Goal: Navigation & Orientation: Find specific page/section

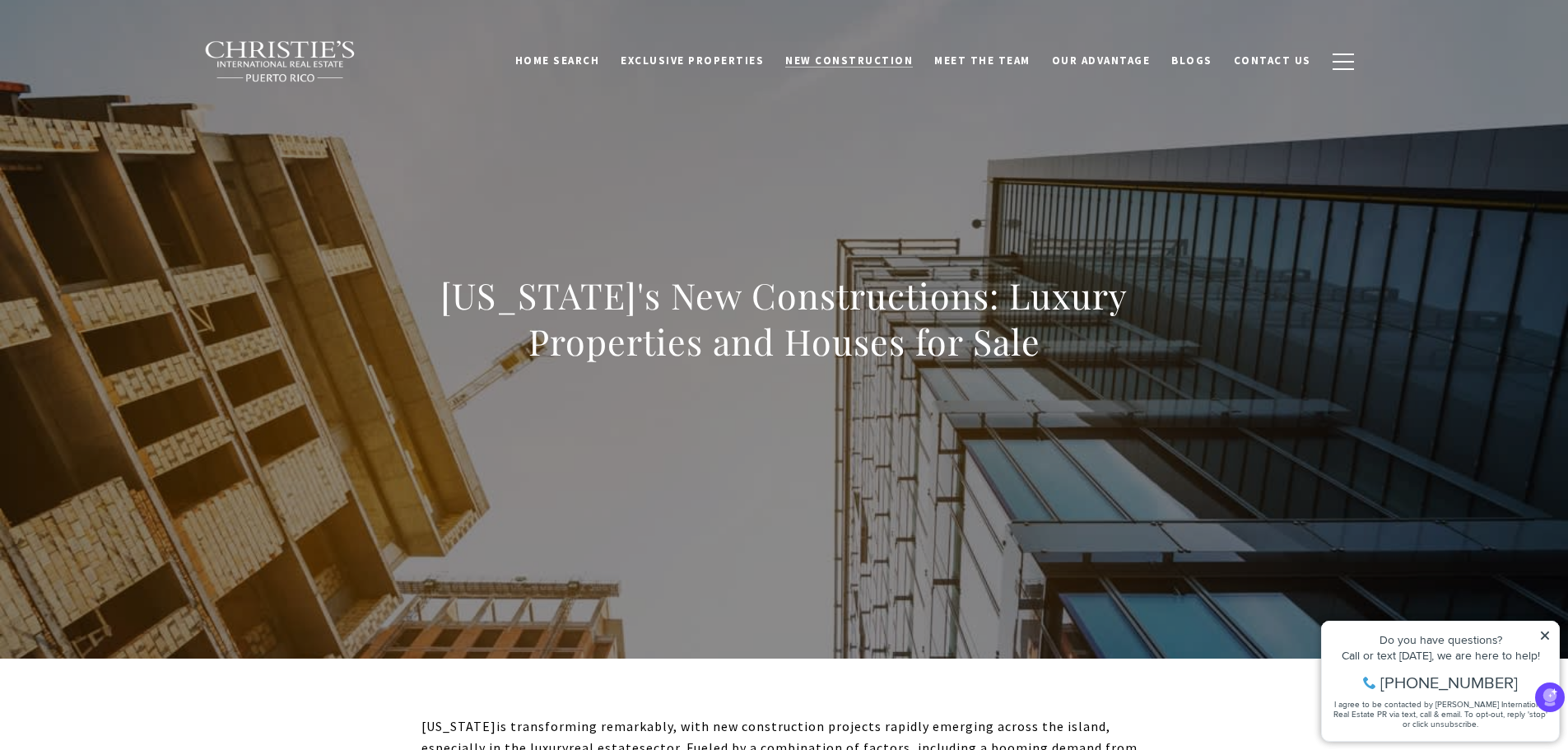
click at [877, 62] on span "New Construction" at bounding box center [849, 60] width 128 height 14
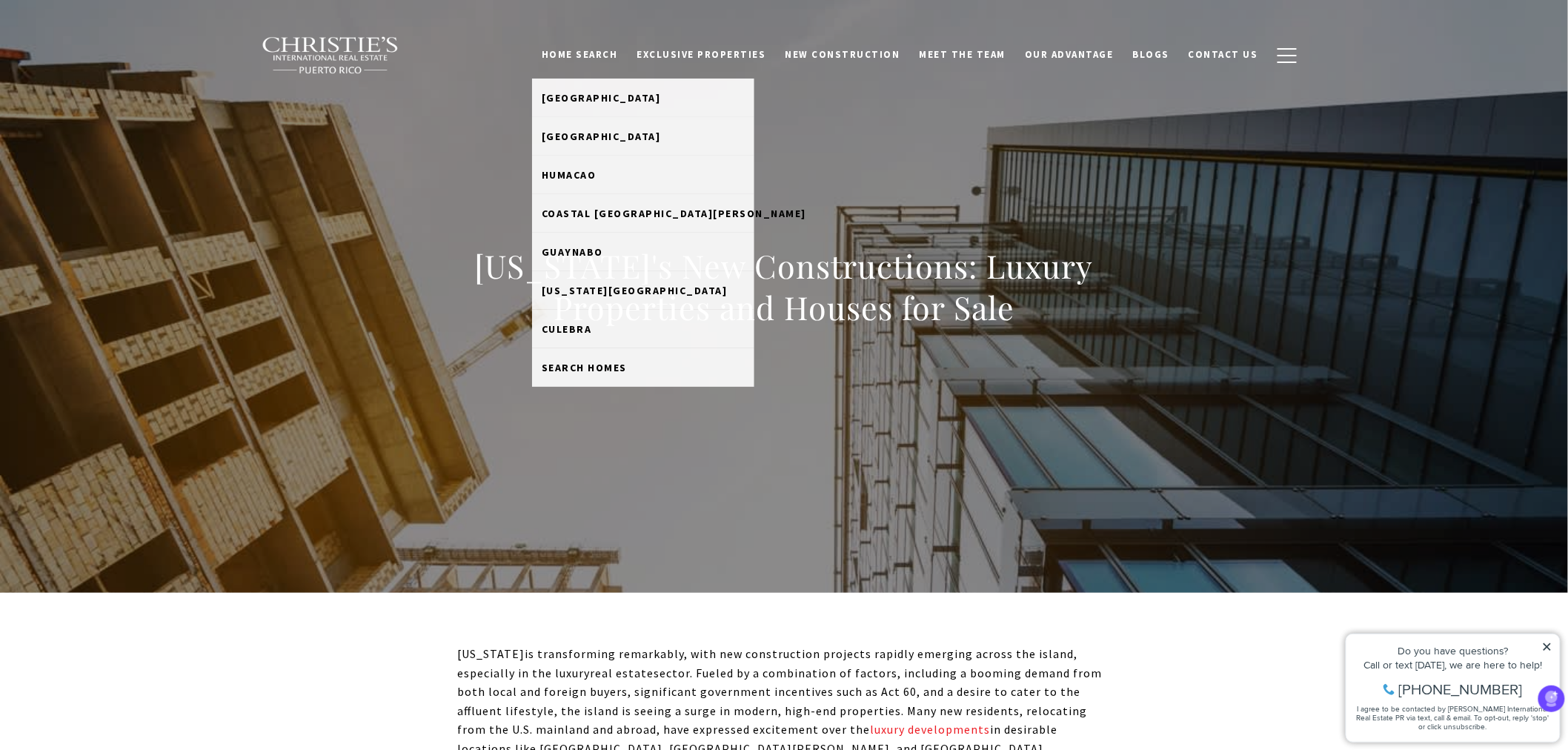
click at [596, 54] on link "Home Search" at bounding box center [580, 54] width 96 height 28
click at [611, 182] on link "Humacao" at bounding box center [643, 175] width 223 height 39
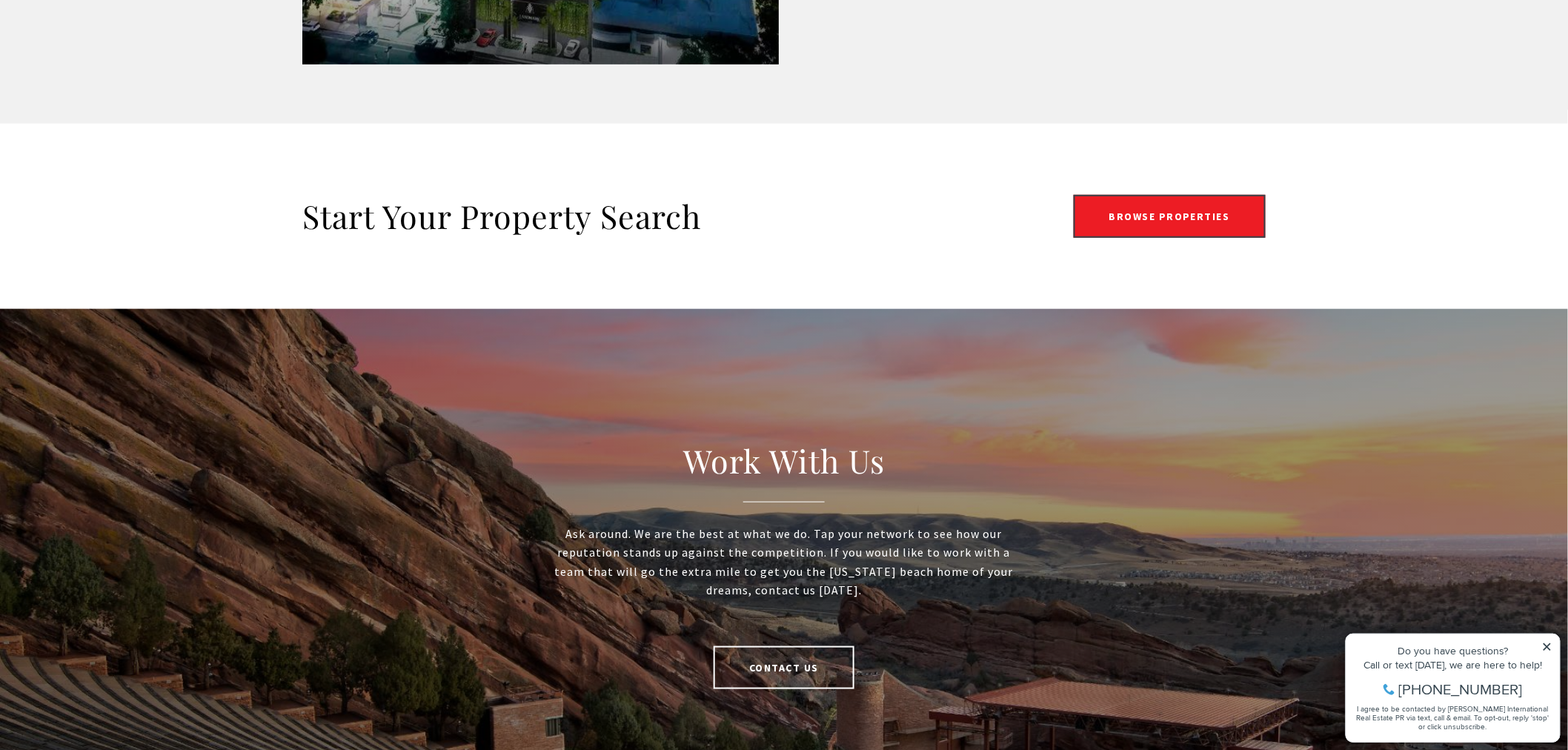
scroll to position [2718, 0]
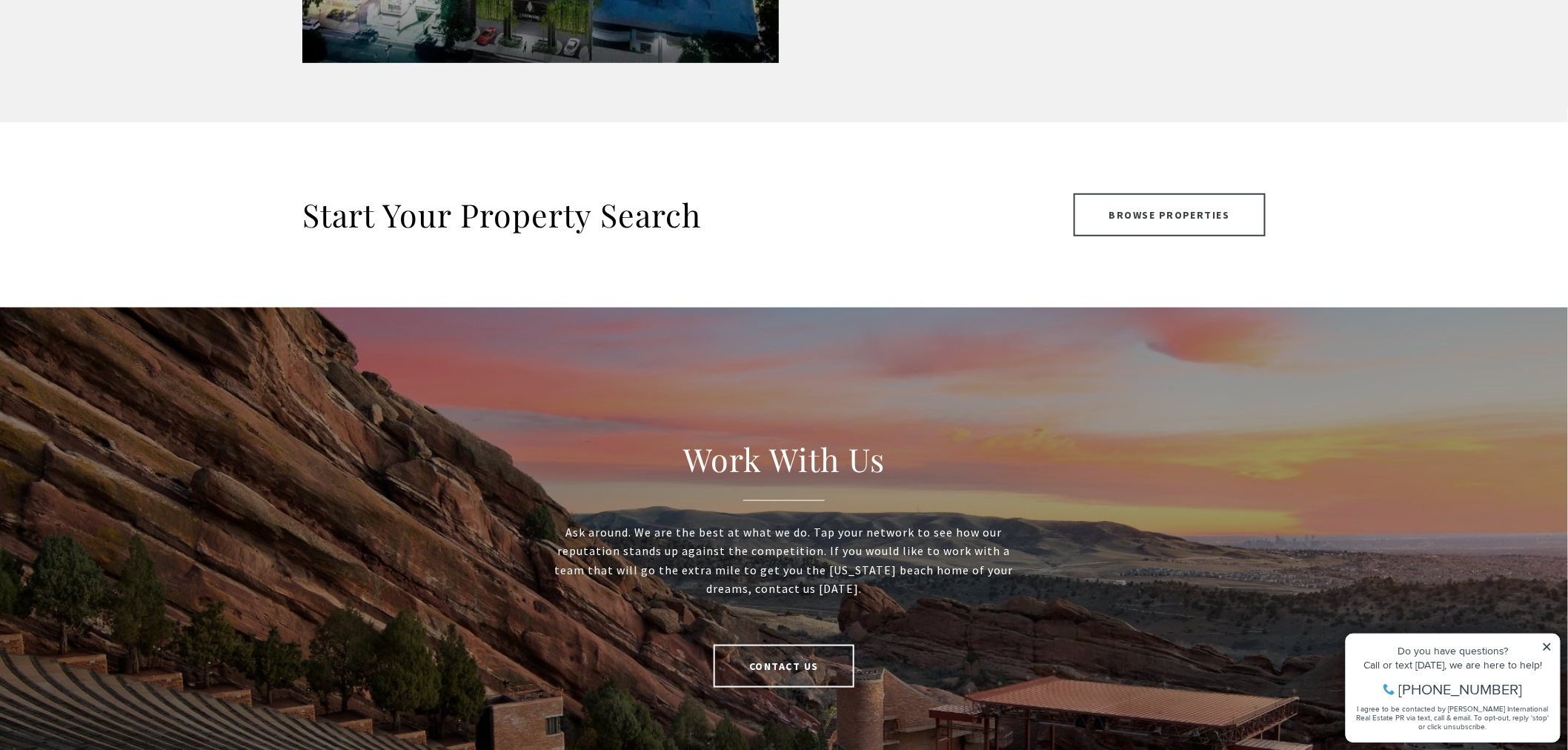
click at [1147, 202] on link "Browse Properties" at bounding box center [1170, 215] width 193 height 43
click at [1147, 203] on link "Browse Properties" at bounding box center [1170, 215] width 193 height 43
click at [1140, 202] on link "Browse Properties" at bounding box center [1170, 215] width 193 height 43
click at [1223, 206] on link "Browse Properties" at bounding box center [1170, 215] width 193 height 43
click at [1411, 253] on div "Start Your Property Search Browse Properties" at bounding box center [784, 215] width 1568 height 185
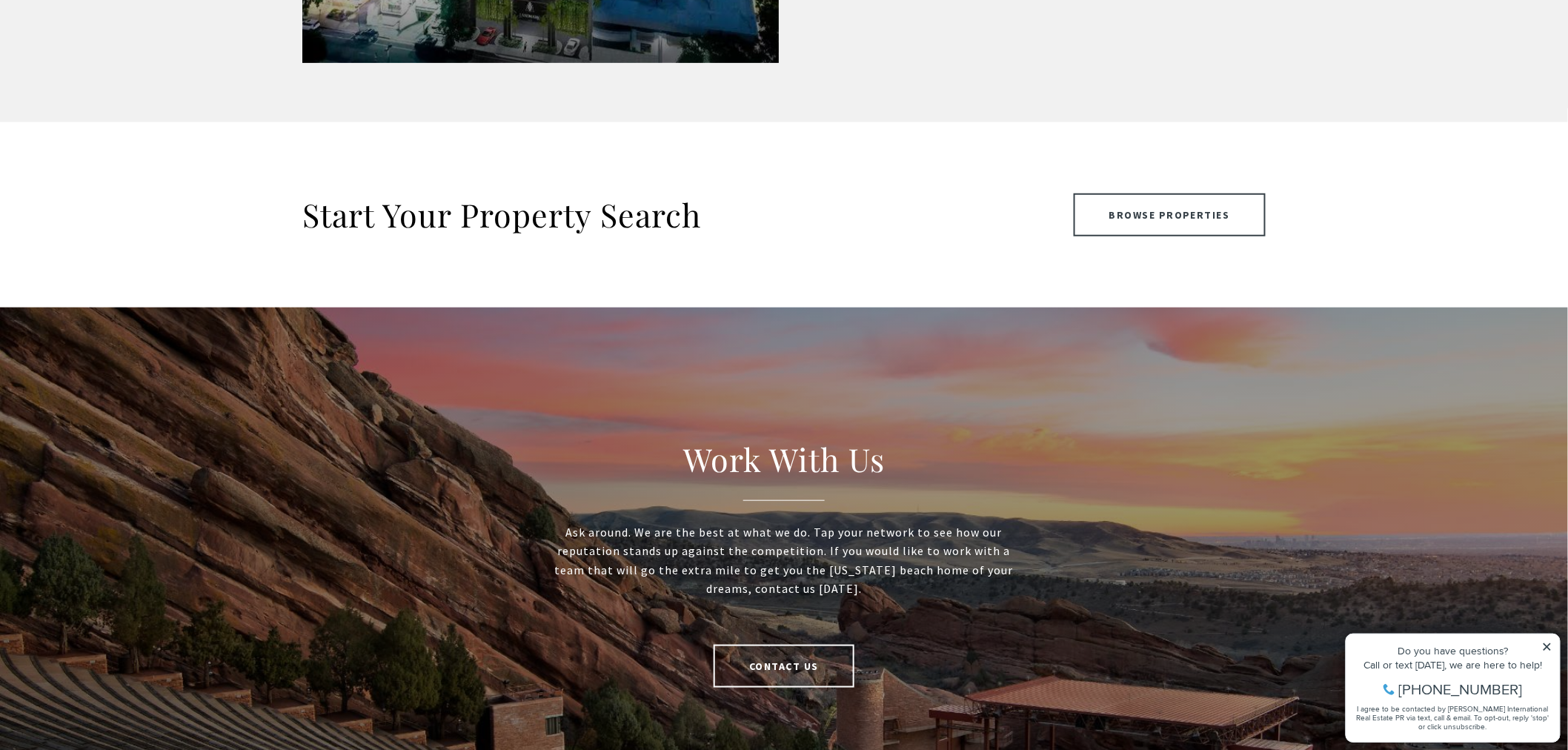
click at [1215, 206] on link "Browse Properties" at bounding box center [1170, 215] width 193 height 43
click at [1194, 194] on link "Browse Properties" at bounding box center [1170, 215] width 193 height 43
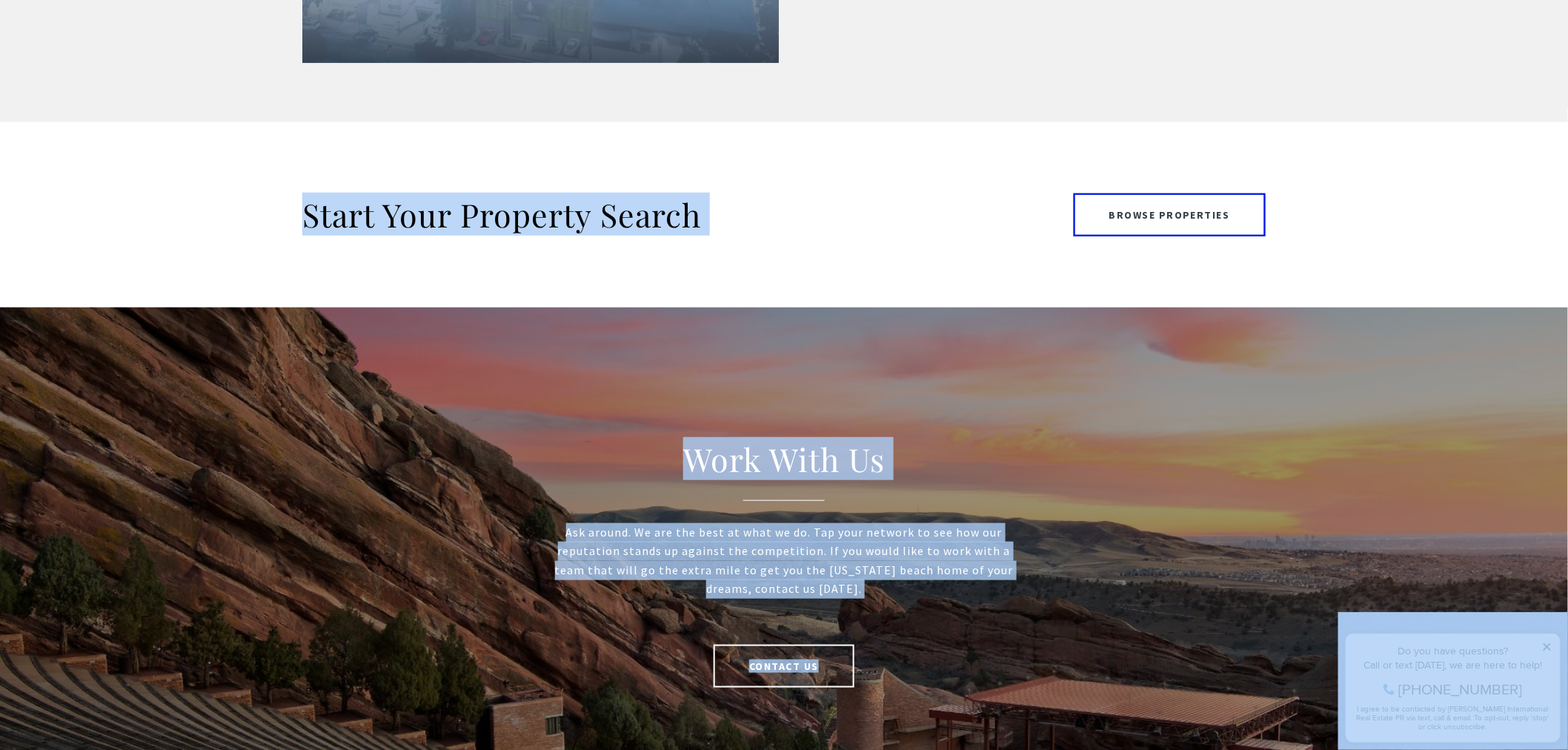
click at [1194, 194] on link "Browse Properties" at bounding box center [1170, 215] width 193 height 43
click at [1411, 204] on div "Start Your Property Search Browse Properties" at bounding box center [784, 215] width 1568 height 185
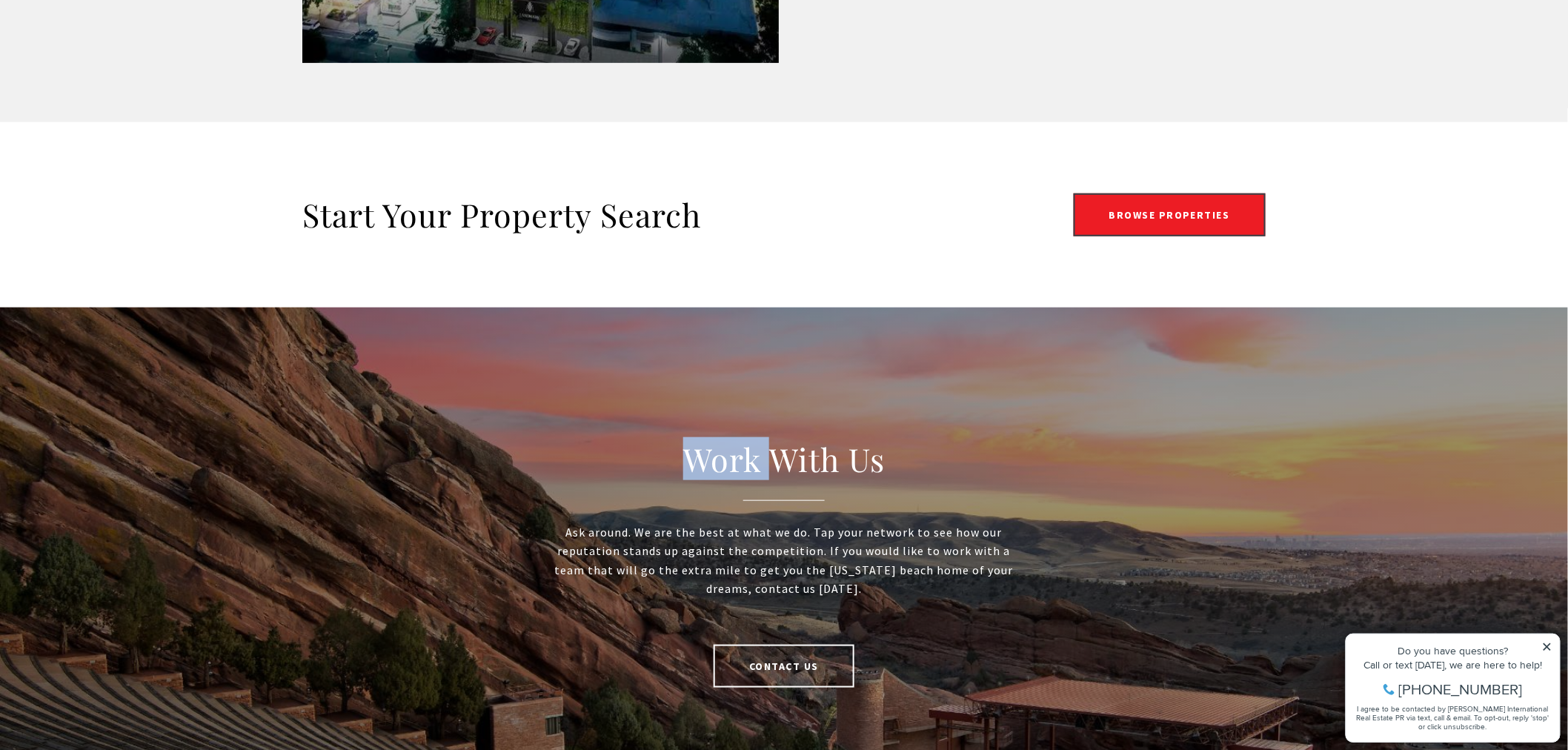
click at [1411, 204] on div "Start Your Property Search Browse Properties" at bounding box center [784, 215] width 1568 height 185
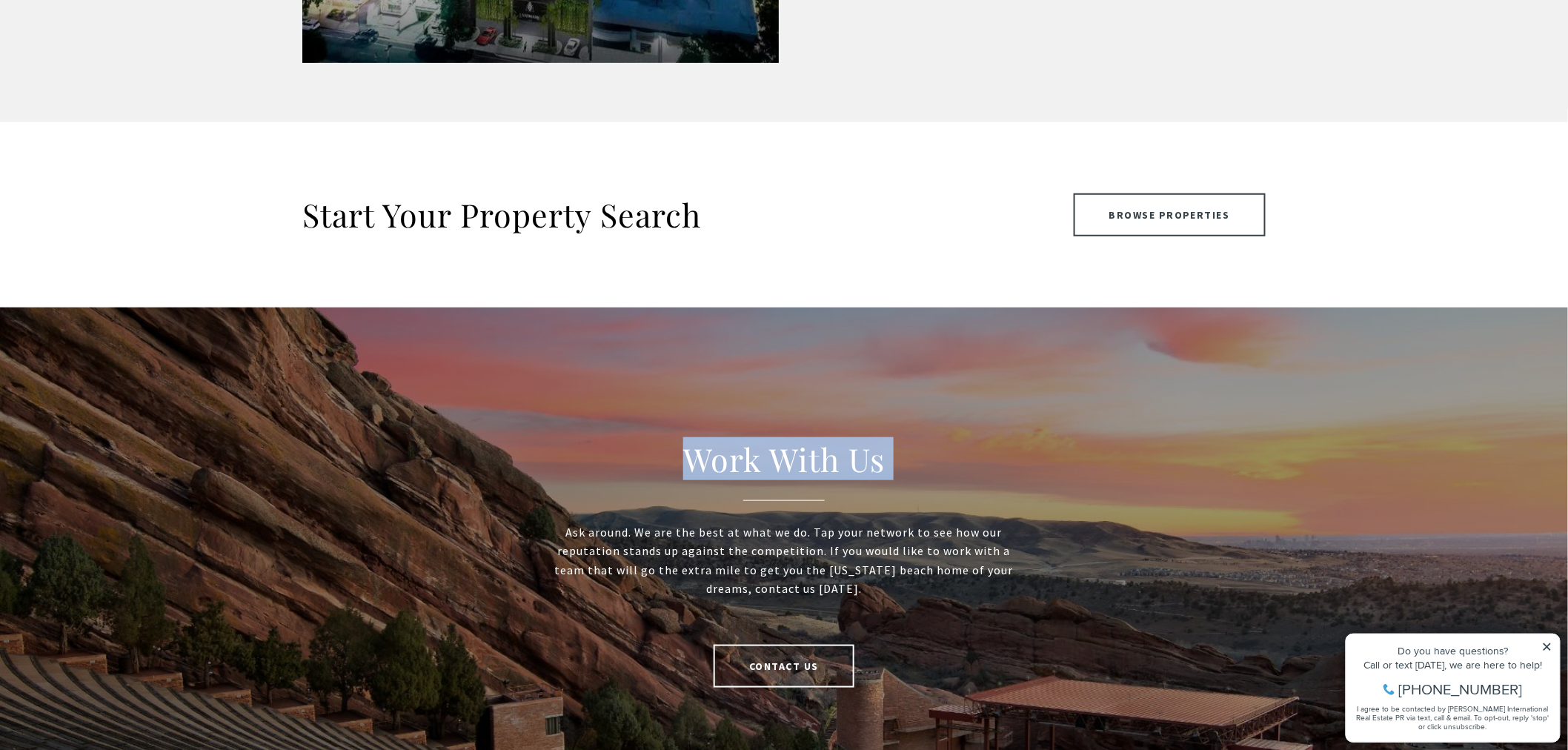
click at [1159, 196] on link "Browse Properties" at bounding box center [1170, 215] width 193 height 43
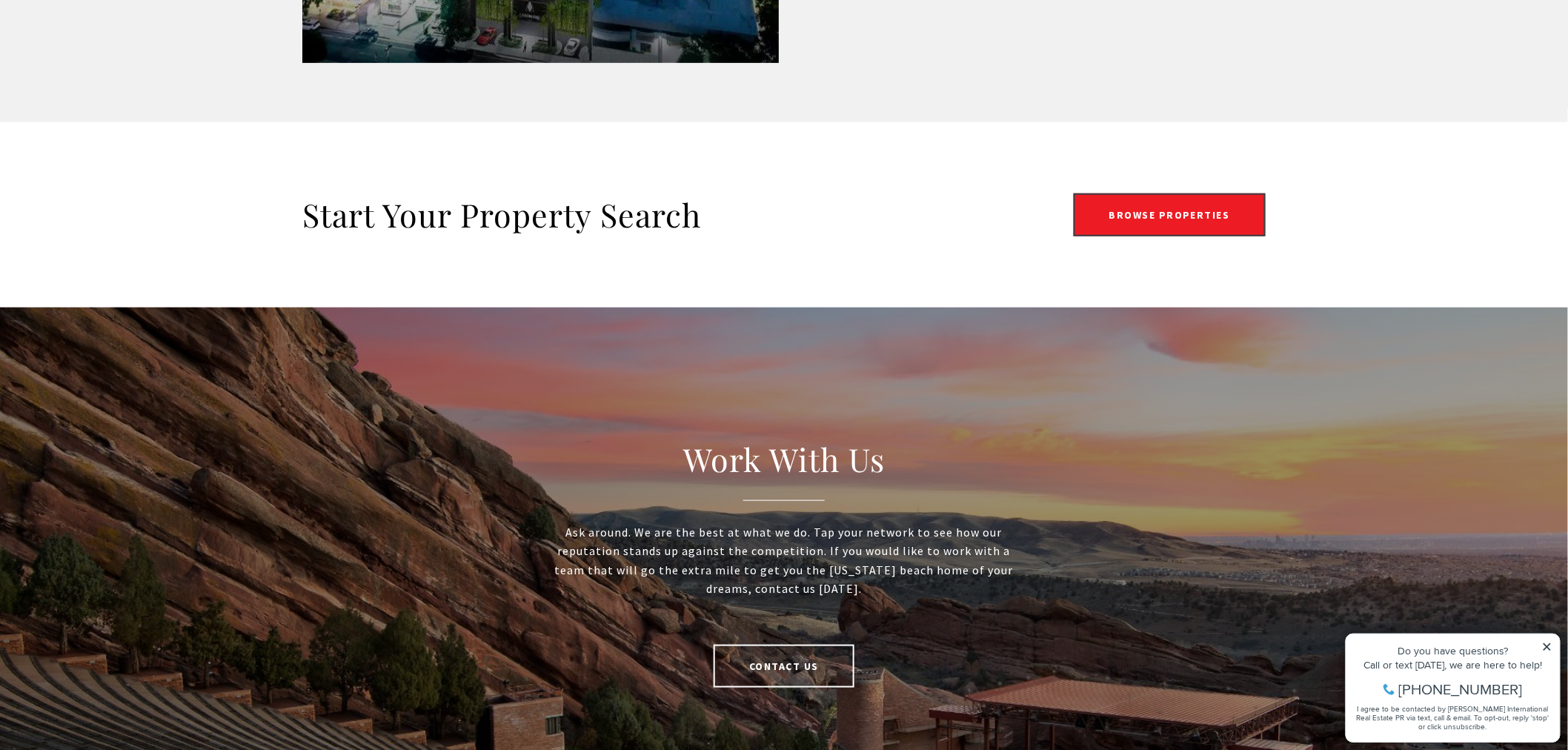
drag, startPoint x: 1126, startPoint y: 144, endPoint x: 1126, endPoint y: 135, distance: 9.0
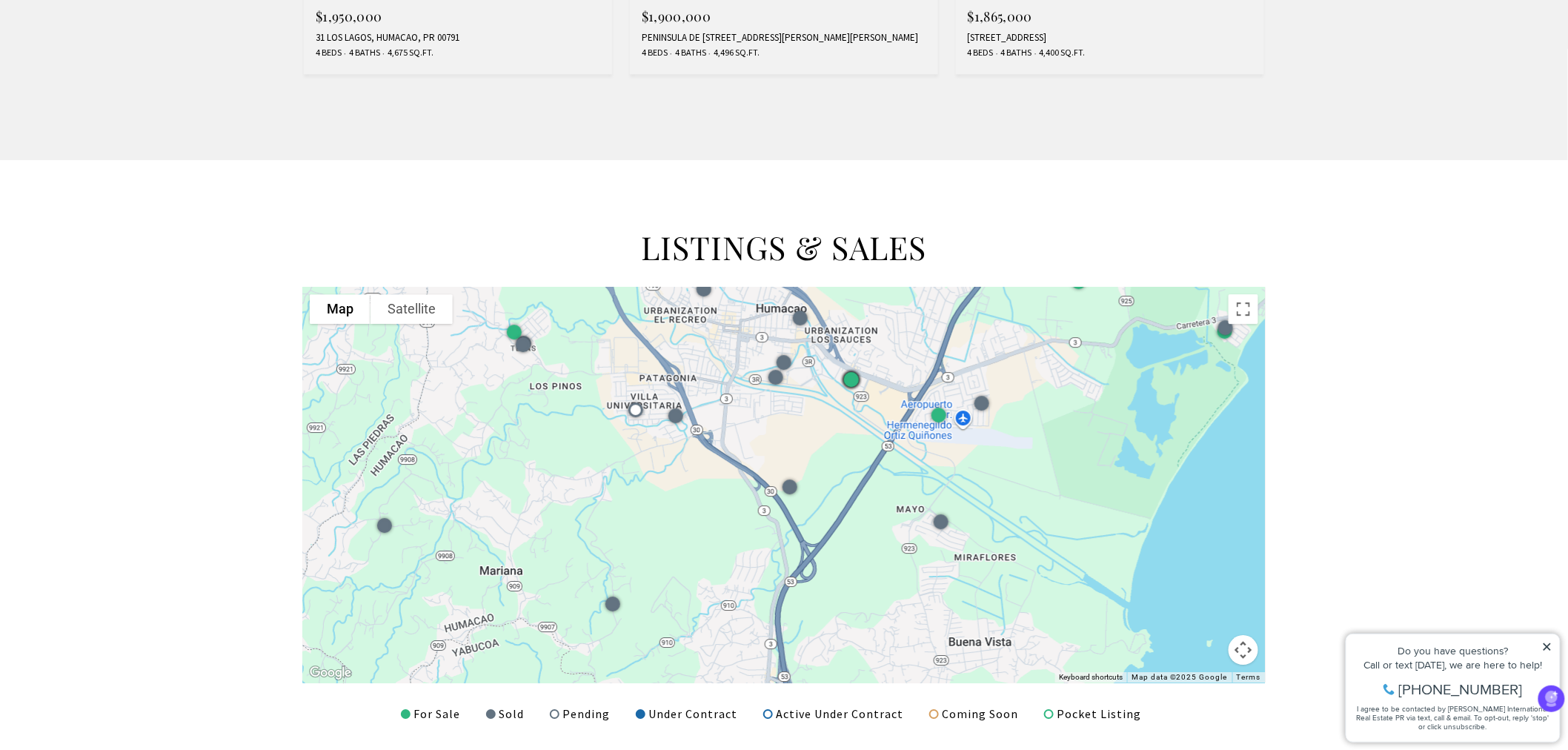
scroll to position [1754, 0]
